Goal: Task Accomplishment & Management: Complete application form

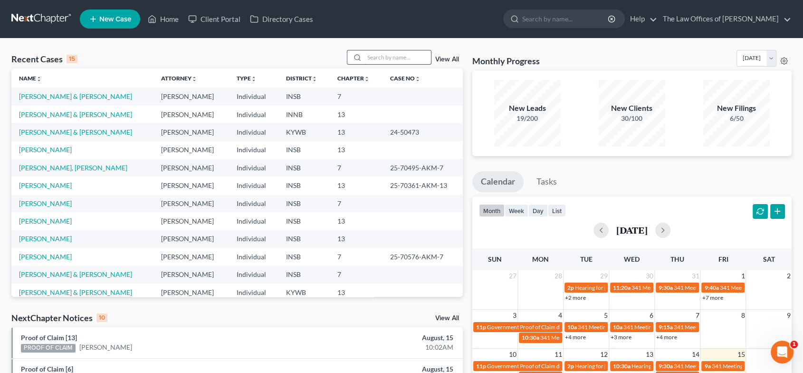
click at [373, 58] on input "search" at bounding box center [398, 57] width 67 height 14
type input "[PERSON_NAME]"
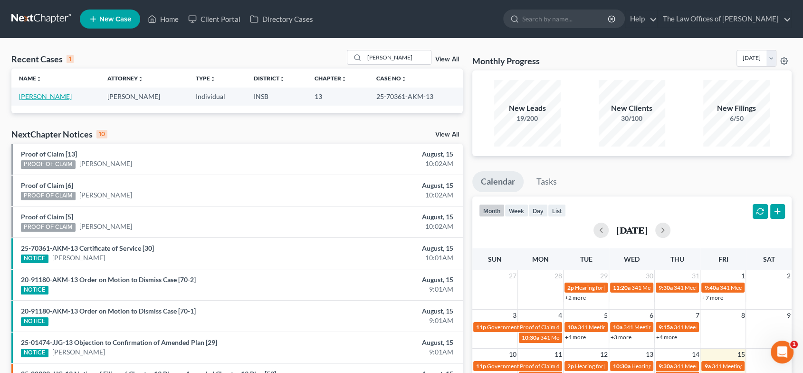
click at [65, 97] on link "[PERSON_NAME]" at bounding box center [45, 96] width 53 height 8
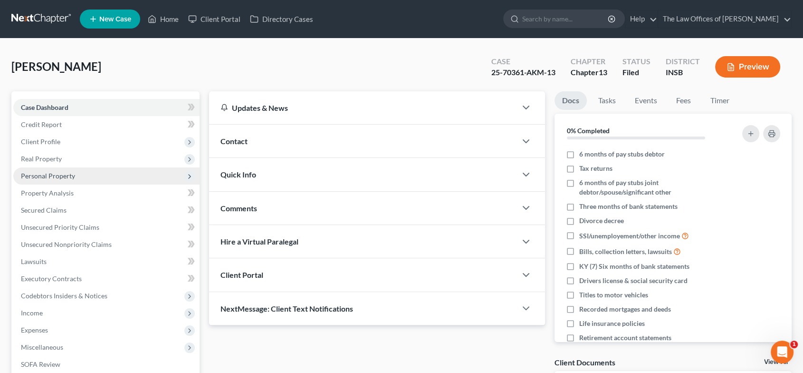
click at [102, 173] on span "Personal Property" at bounding box center [106, 175] width 186 height 17
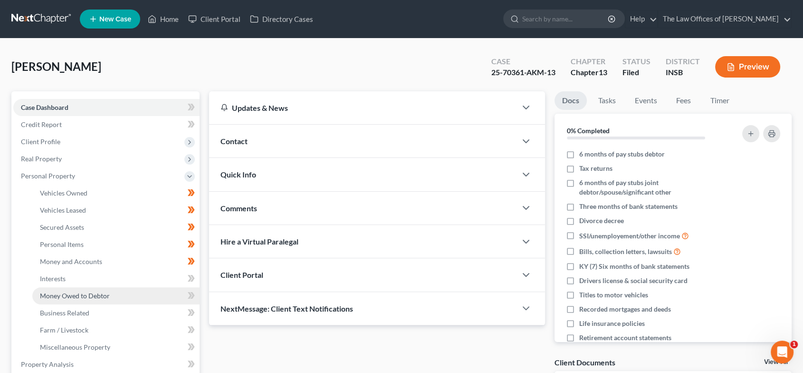
click at [112, 294] on link "Money Owed to Debtor" at bounding box center [115, 295] width 167 height 17
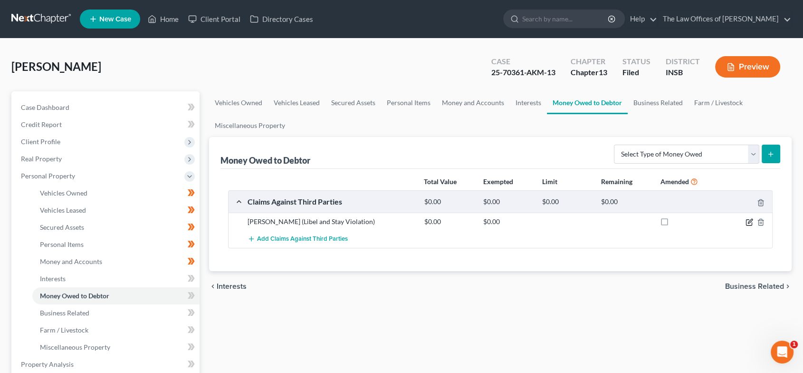
click at [748, 220] on icon "button" at bounding box center [750, 222] width 8 height 8
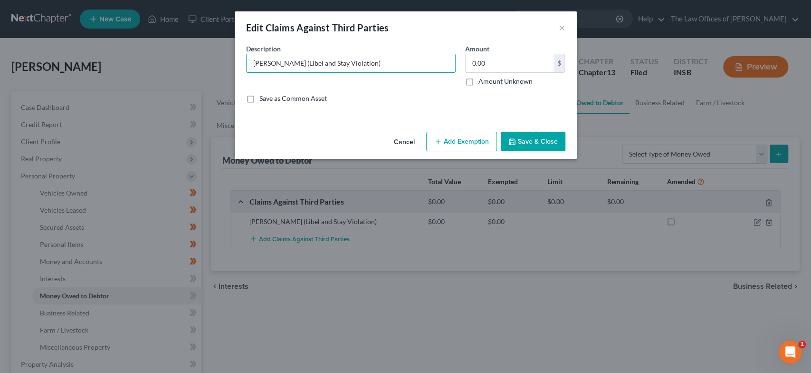
drag, startPoint x: 402, startPoint y: 66, endPoint x: 240, endPoint y: 62, distance: 162.1
click at [240, 62] on div "An exemption set must first be selected from the Filing Information section. Co…" at bounding box center [406, 86] width 342 height 84
drag, startPoint x: 332, startPoint y: 62, endPoint x: 314, endPoint y: 63, distance: 18.1
click at [314, 63] on input "Claim Against Robyn Young - Libel" at bounding box center [351, 63] width 209 height 18
type input "Claim Against Robyn Washburn - Libel"
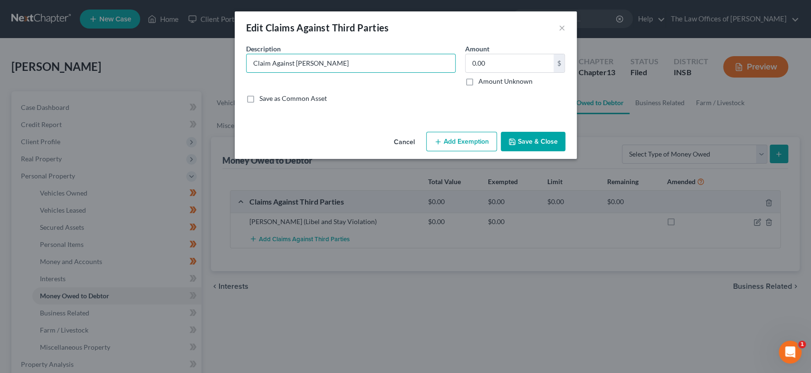
click at [529, 142] on button "Save & Close" at bounding box center [533, 142] width 65 height 20
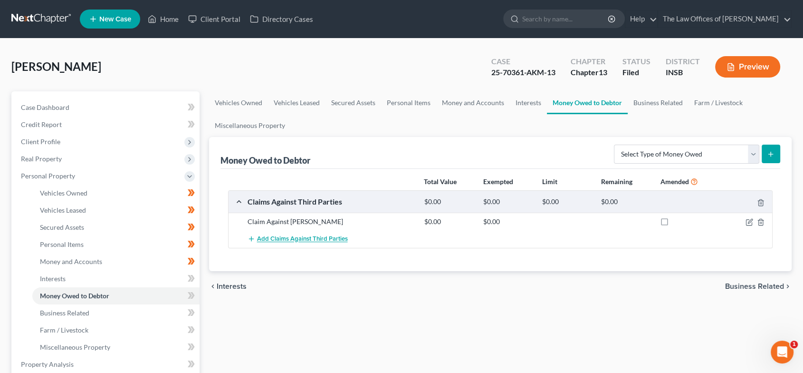
click at [309, 238] on span "Add Claims Against Third Parties" at bounding box center [302, 239] width 91 height 8
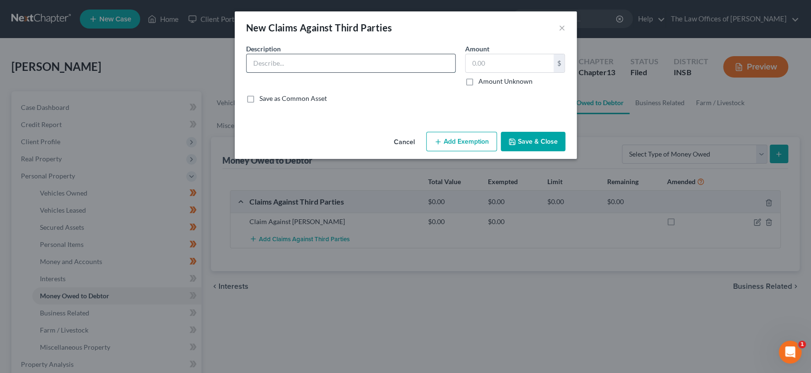
click at [327, 67] on input "text" at bounding box center [351, 63] width 209 height 18
type input "Claim Against Robyn Washburn - Tortious Interference with a Business Relationsh…"
click at [518, 140] on button "Save & Close" at bounding box center [533, 142] width 65 height 20
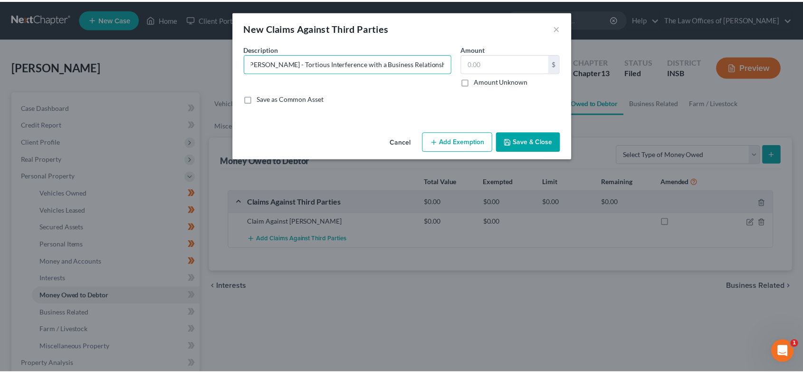
scroll to position [0, 0]
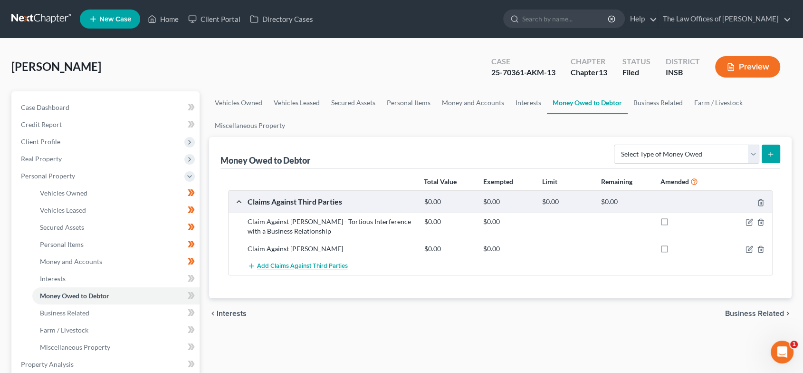
click at [322, 262] on span "Add Claims Against Third Parties" at bounding box center [302, 266] width 91 height 8
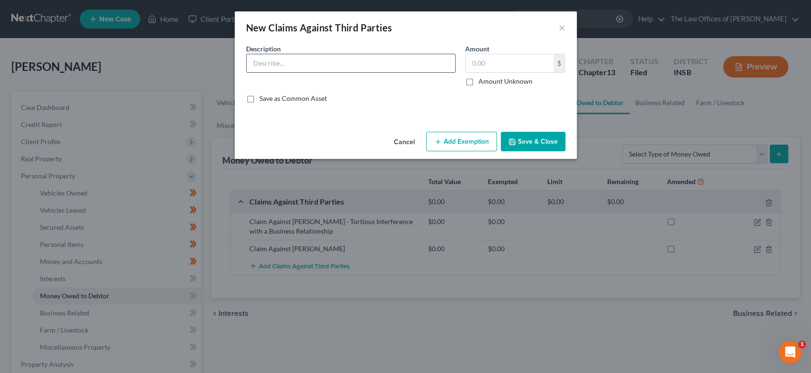
click at [363, 69] on input "text" at bounding box center [351, 63] width 209 height 18
type input "Claim Against Robyn Washburn - Stay Violation"
click at [536, 141] on button "Save & Close" at bounding box center [533, 142] width 65 height 20
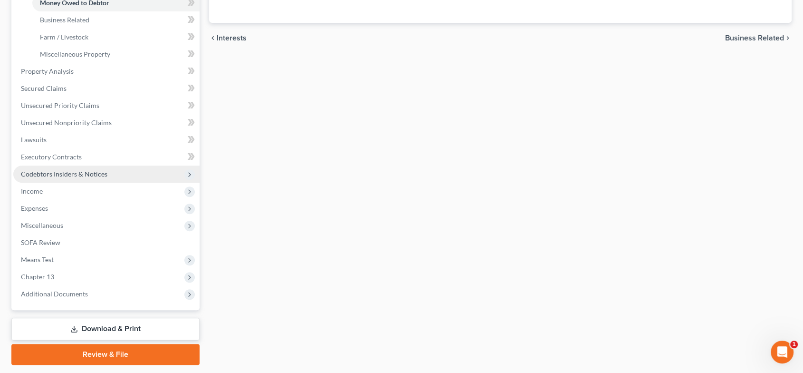
scroll to position [320, 0]
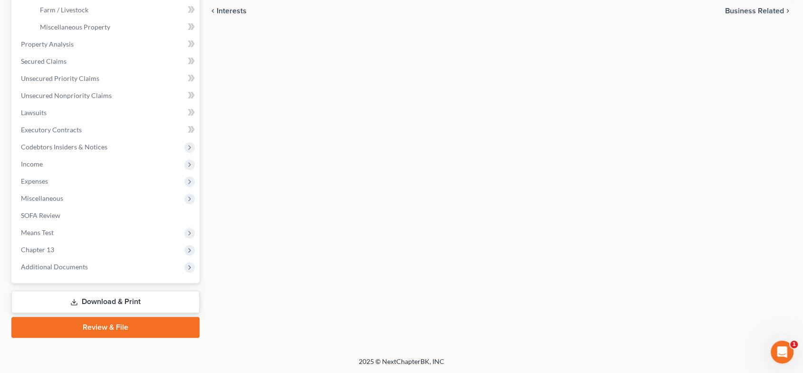
click at [114, 300] on link "Download & Print" at bounding box center [105, 301] width 188 height 22
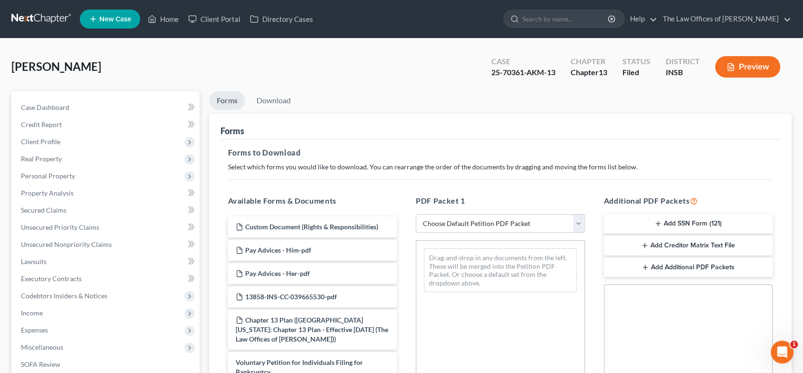
click at [481, 222] on select "Choose Default Petition PDF Packet Complete Bankruptcy Petition (all forms and …" at bounding box center [500, 223] width 169 height 19
select select "2"
click at [416, 214] on select "Choose Default Petition PDF Packet Complete Bankruptcy Petition (all forms and …" at bounding box center [500, 223] width 169 height 19
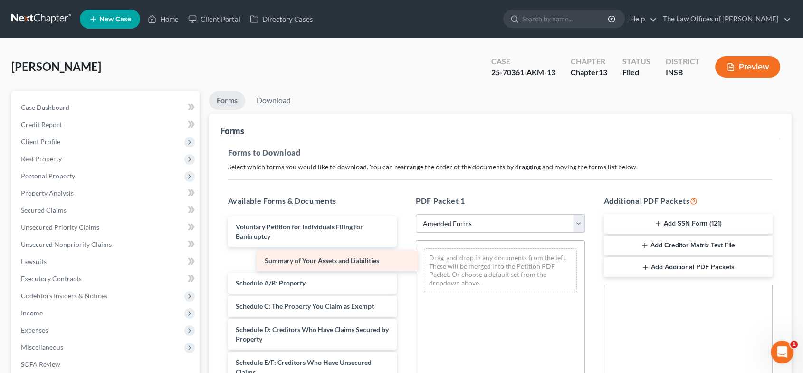
drag, startPoint x: 339, startPoint y: 258, endPoint x: 490, endPoint y: 259, distance: 150.7
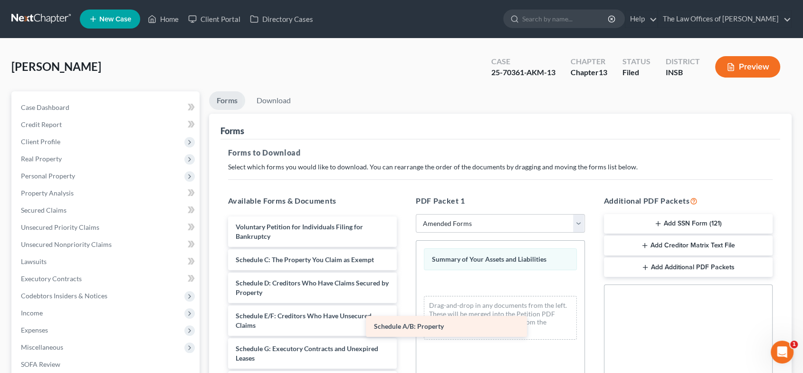
drag, startPoint x: 354, startPoint y: 268, endPoint x: 502, endPoint y: 301, distance: 151.4
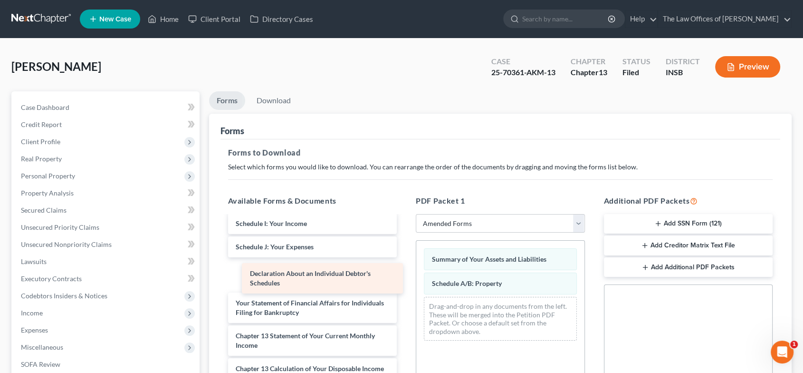
scroll to position [166, 0]
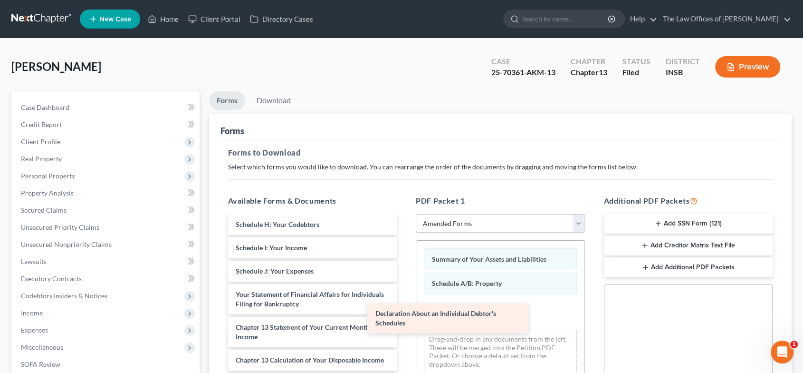
drag, startPoint x: 337, startPoint y: 270, endPoint x: 486, endPoint y: 315, distance: 155.8
click at [405, 315] on div "Declaration About an Individual Debtor's Schedules Voluntary Petition for Indiv…" at bounding box center [313, 266] width 184 height 414
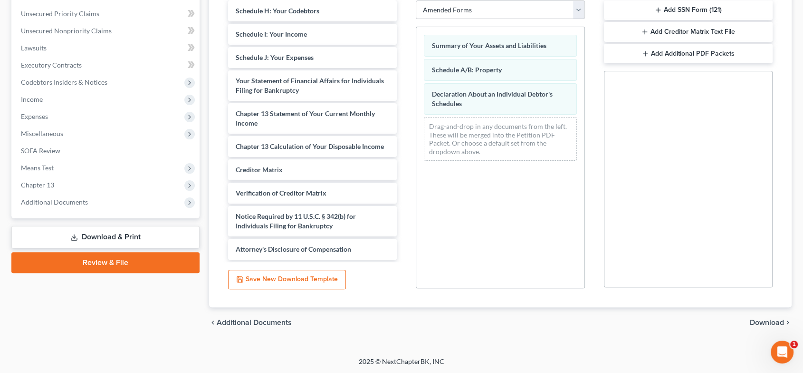
click at [754, 323] on span "Download" at bounding box center [767, 322] width 34 height 8
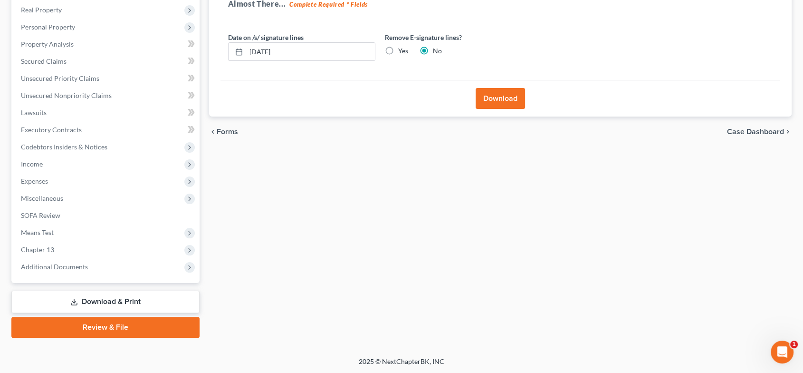
click at [398, 50] on label "Yes" at bounding box center [403, 51] width 10 height 10
click at [402, 50] on input "Yes" at bounding box center [405, 49] width 6 height 6
radio input "true"
radio input "false"
click at [491, 97] on button "Download" at bounding box center [500, 98] width 49 height 21
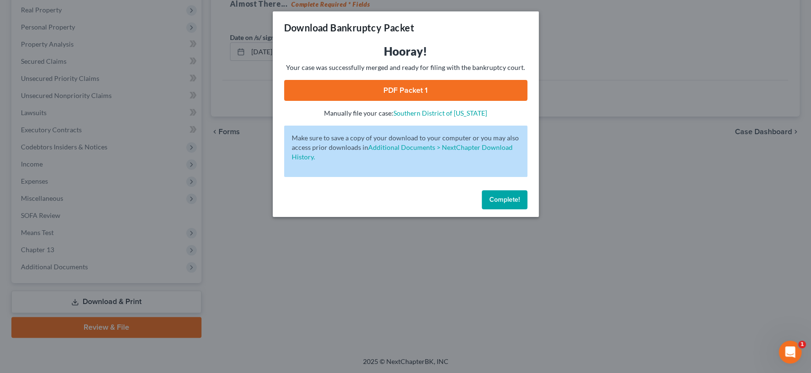
click at [408, 83] on link "PDF Packet 1" at bounding box center [405, 90] width 243 height 21
click at [517, 197] on span "Complete!" at bounding box center [505, 199] width 30 height 8
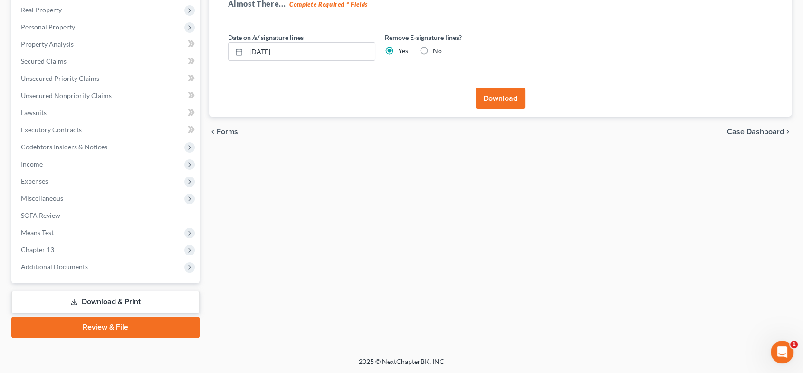
scroll to position [0, 0]
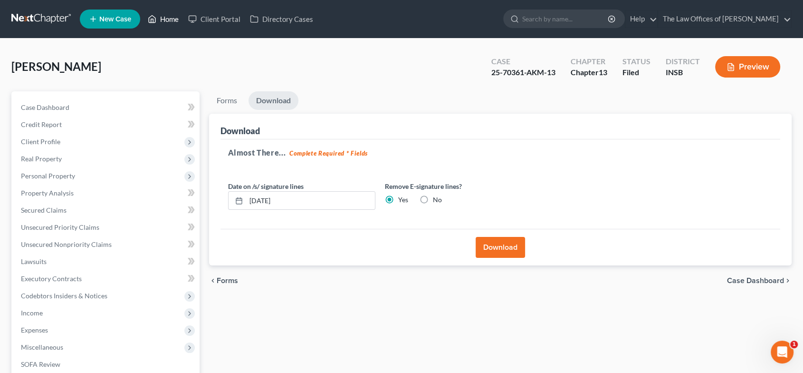
click at [164, 20] on link "Home" at bounding box center [163, 18] width 40 height 17
